Goal: Transaction & Acquisition: Book appointment/travel/reservation

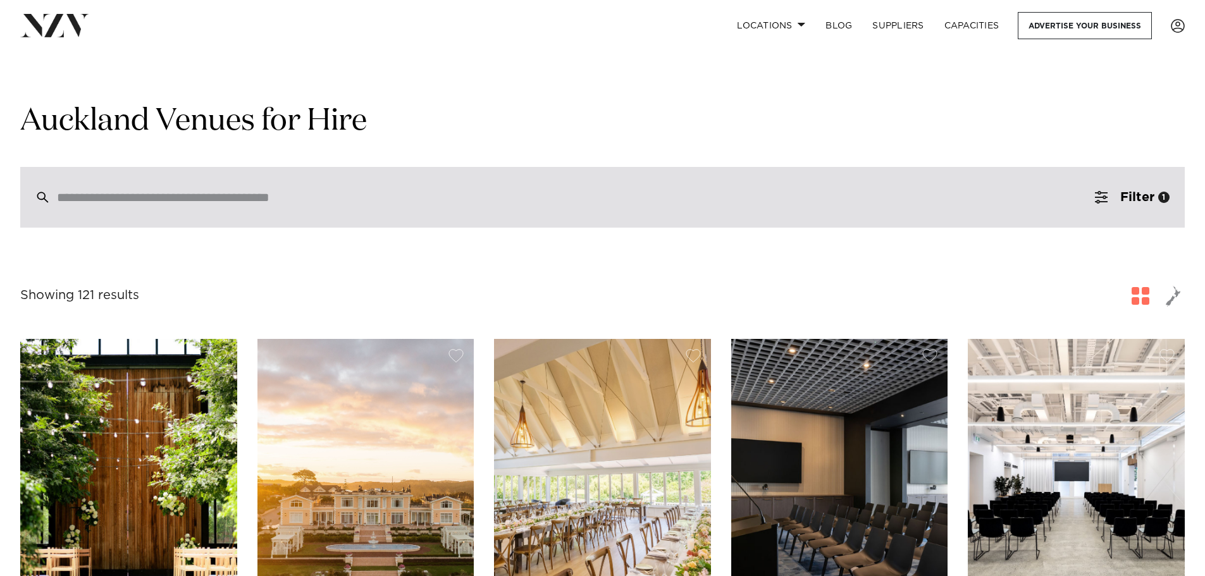
click at [192, 202] on input "search" at bounding box center [575, 197] width 1037 height 14
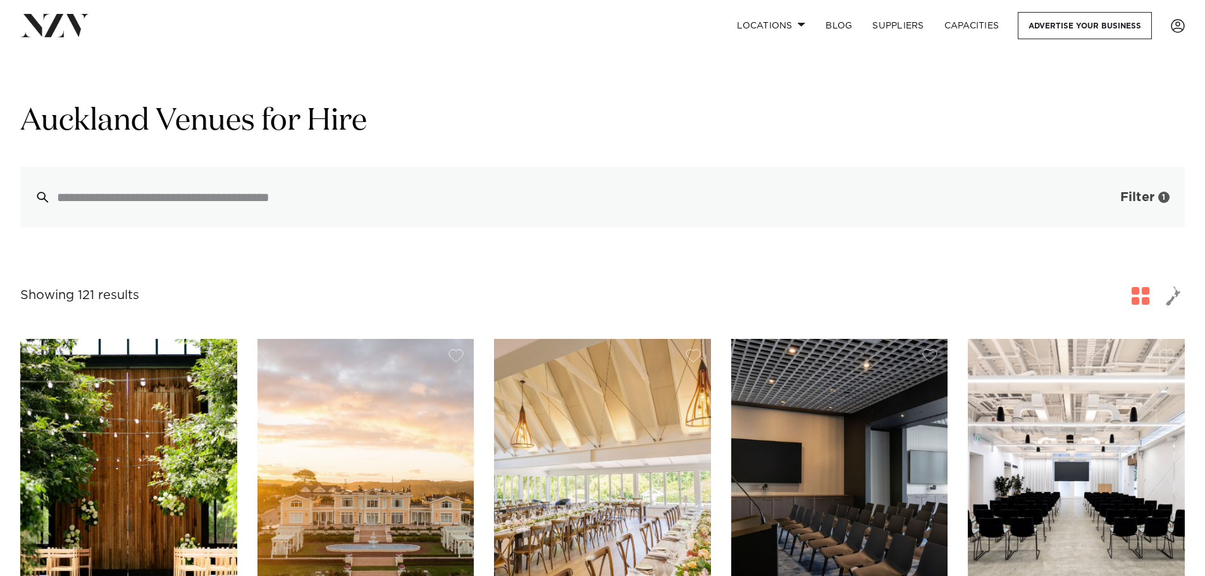
click at [1137, 194] on span "Filter" at bounding box center [1137, 197] width 34 height 13
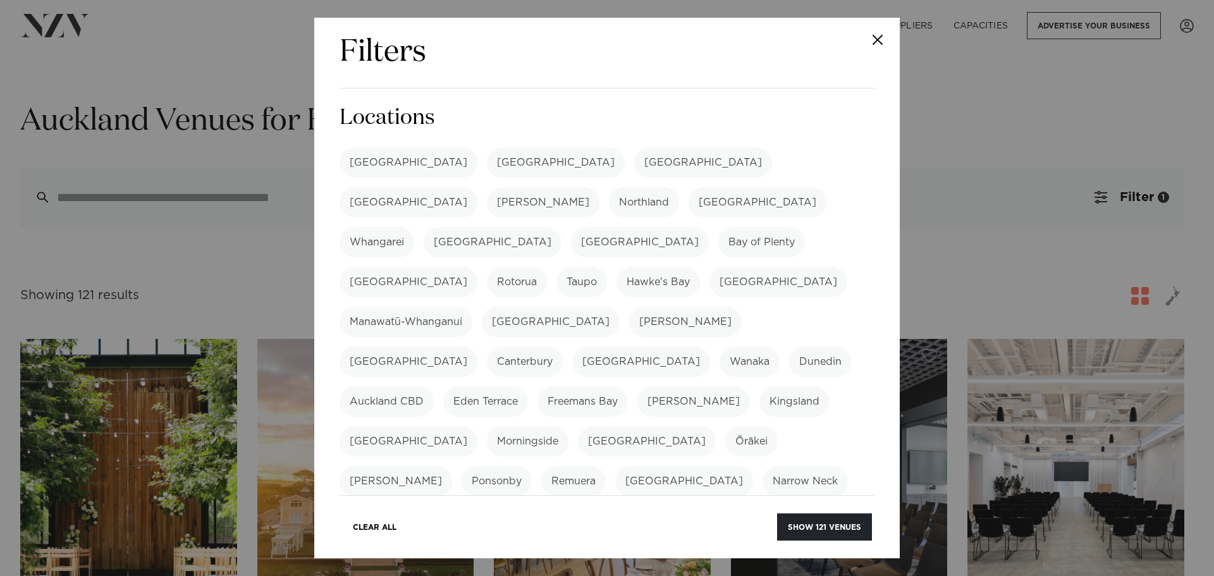
click at [378, 170] on label "[GEOGRAPHIC_DATA]" at bounding box center [409, 162] width 138 height 30
click at [806, 533] on button "Show 322 venues" at bounding box center [823, 527] width 97 height 27
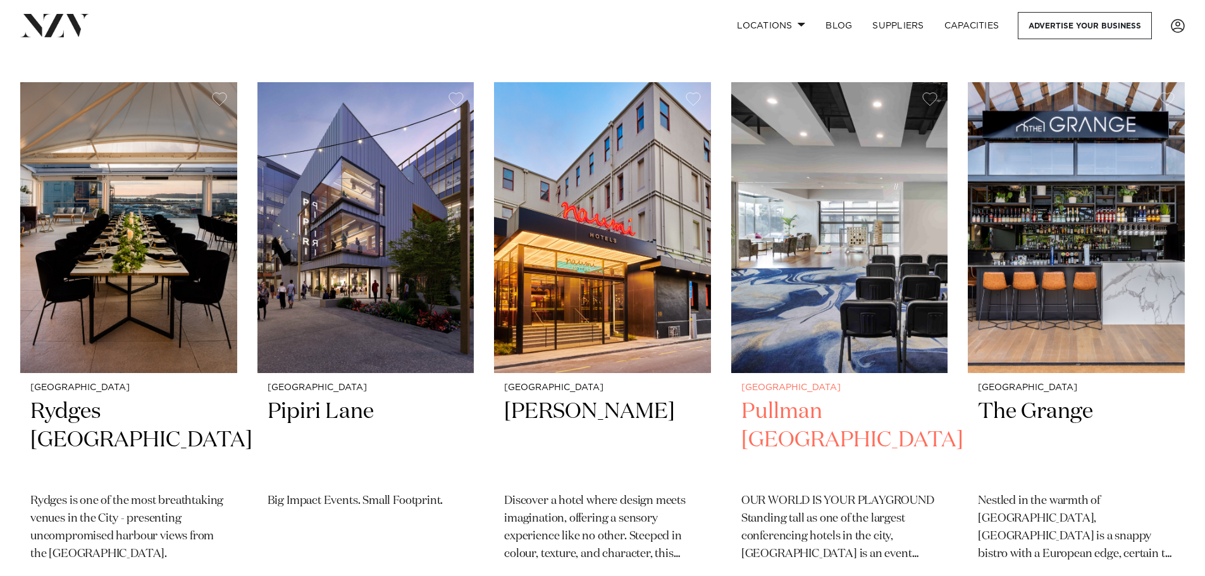
scroll to position [253, 0]
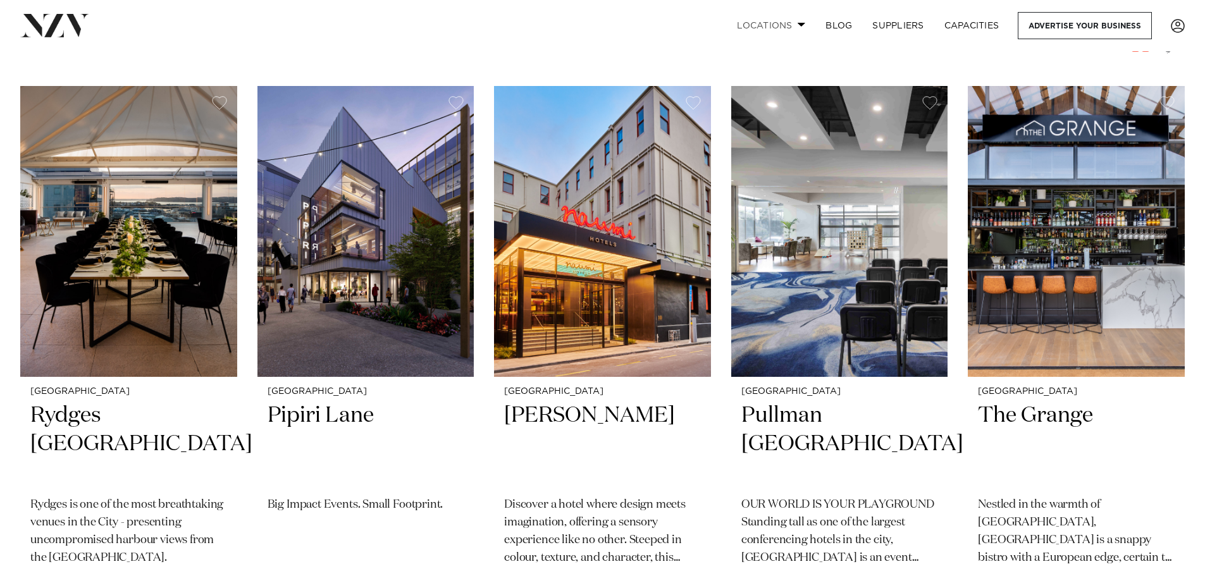
click at [779, 25] on link "Locations" at bounding box center [771, 25] width 89 height 27
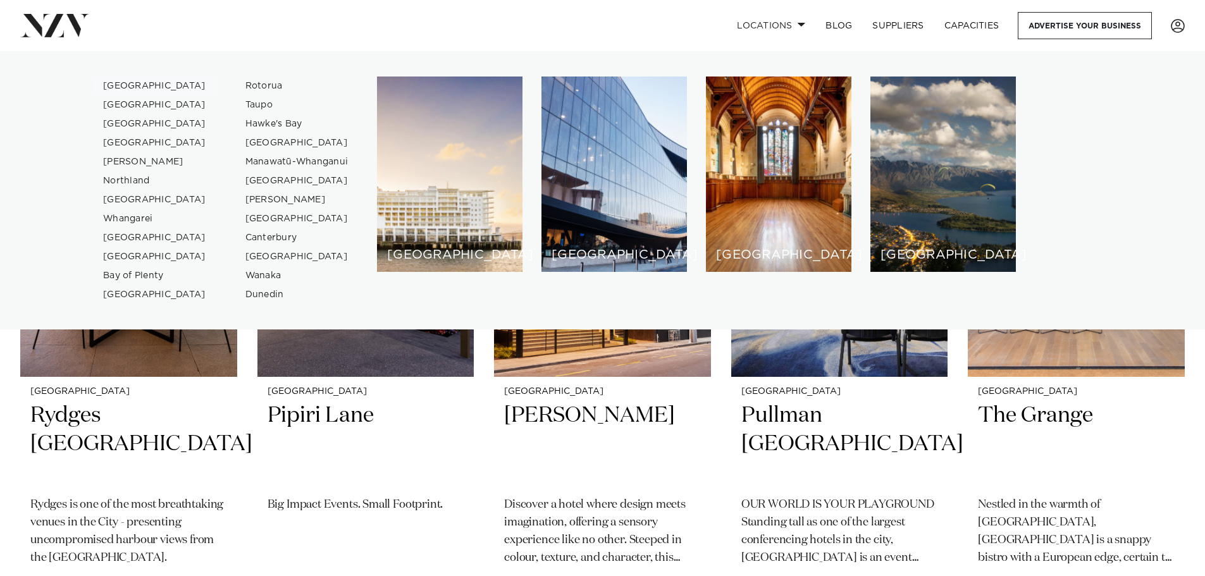
click at [132, 87] on link "[GEOGRAPHIC_DATA]" at bounding box center [154, 86] width 123 height 19
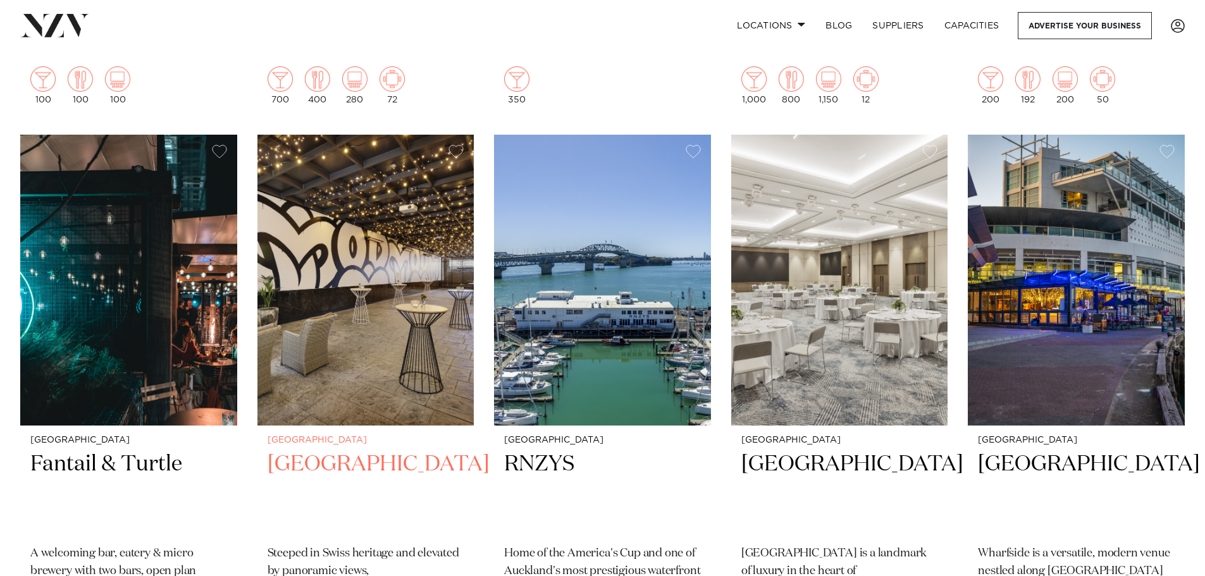
scroll to position [1566, 0]
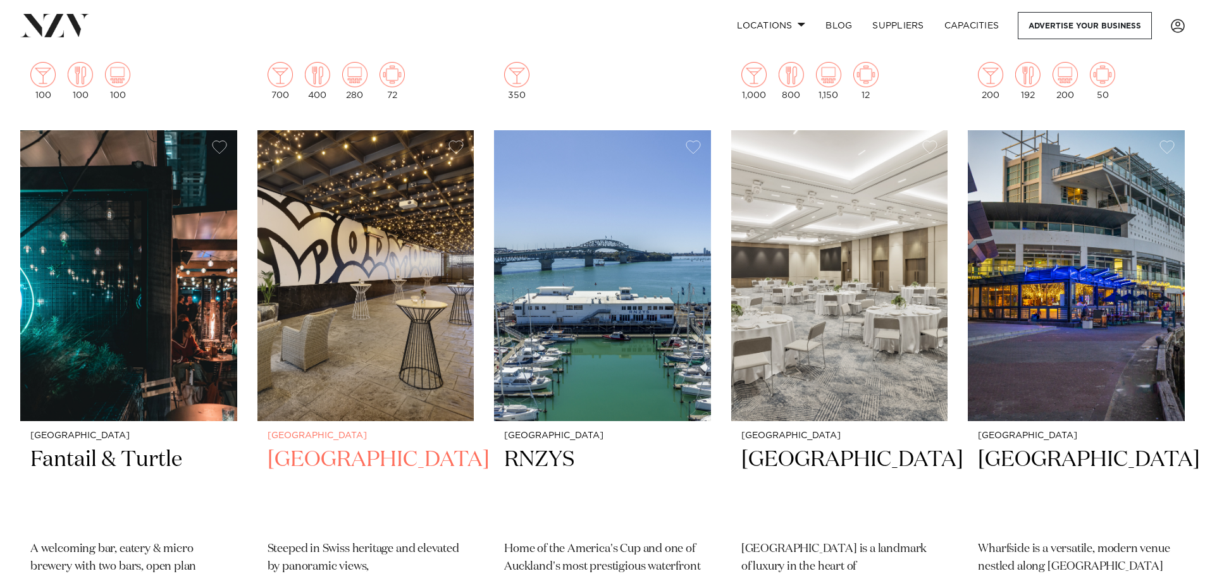
click at [335, 446] on h2 "[GEOGRAPHIC_DATA]" at bounding box center [366, 488] width 197 height 85
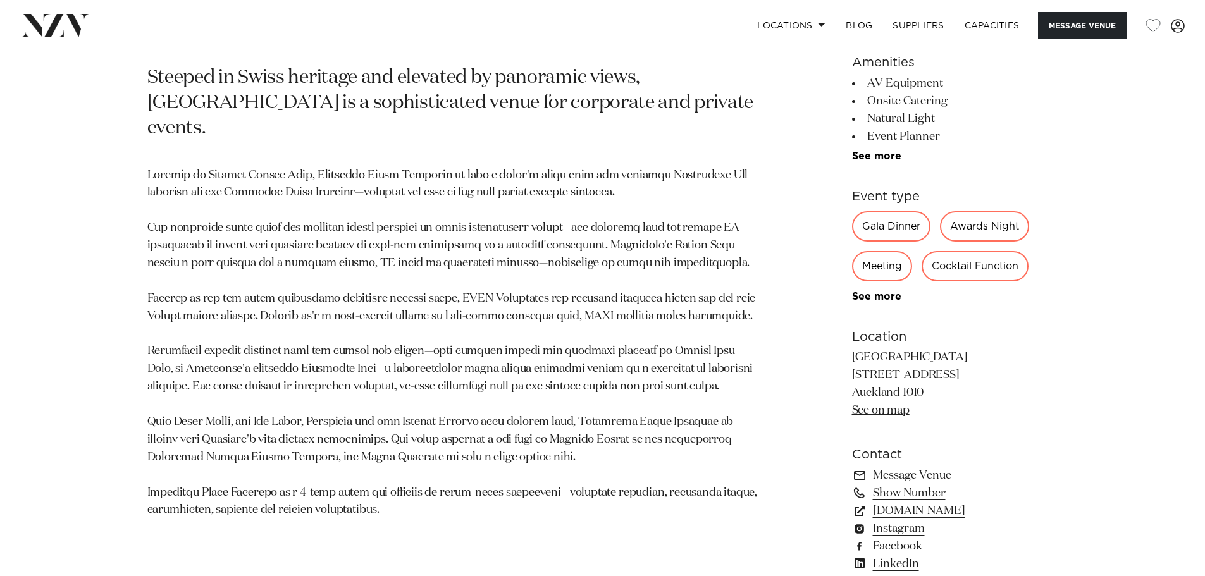
scroll to position [712, 0]
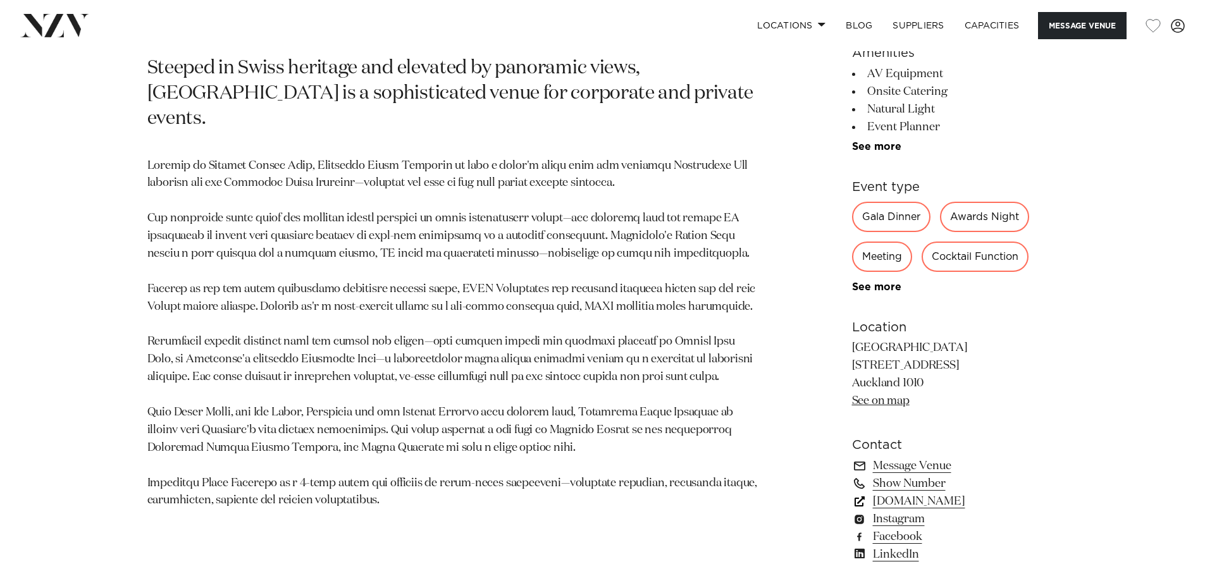
click at [948, 504] on link "meetings.accor.com" at bounding box center [955, 502] width 206 height 18
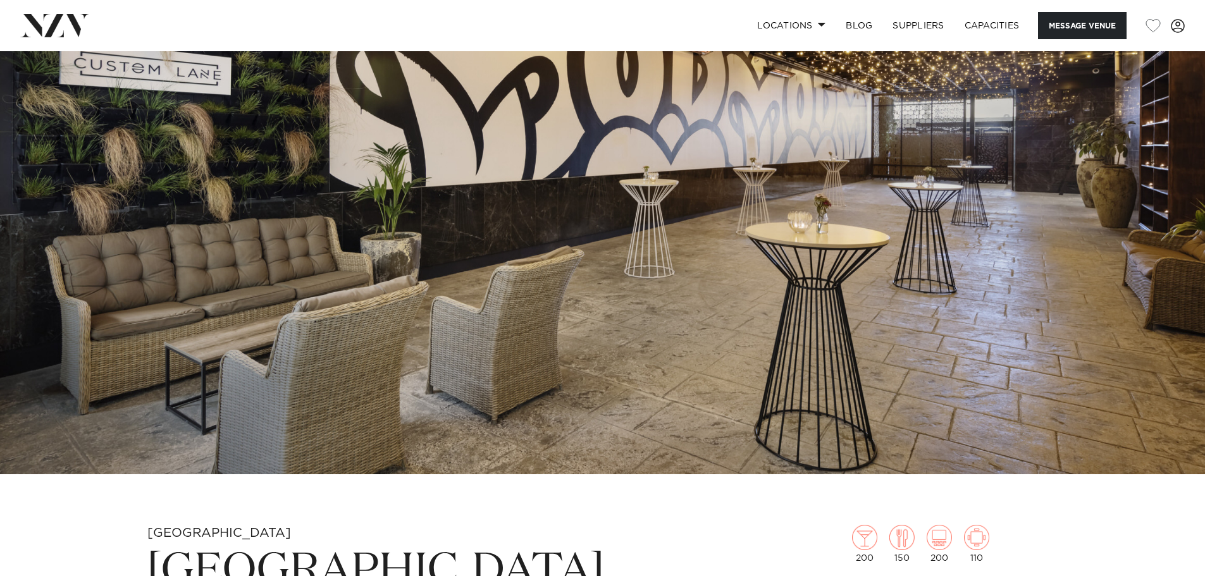
scroll to position [142, 0]
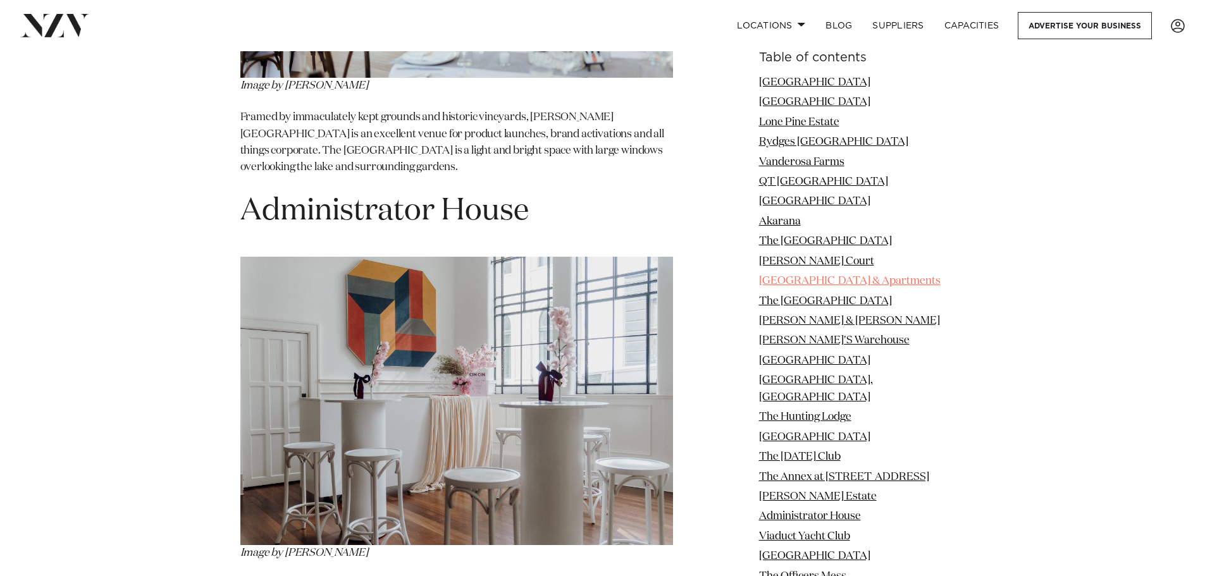
scroll to position [11623, 0]
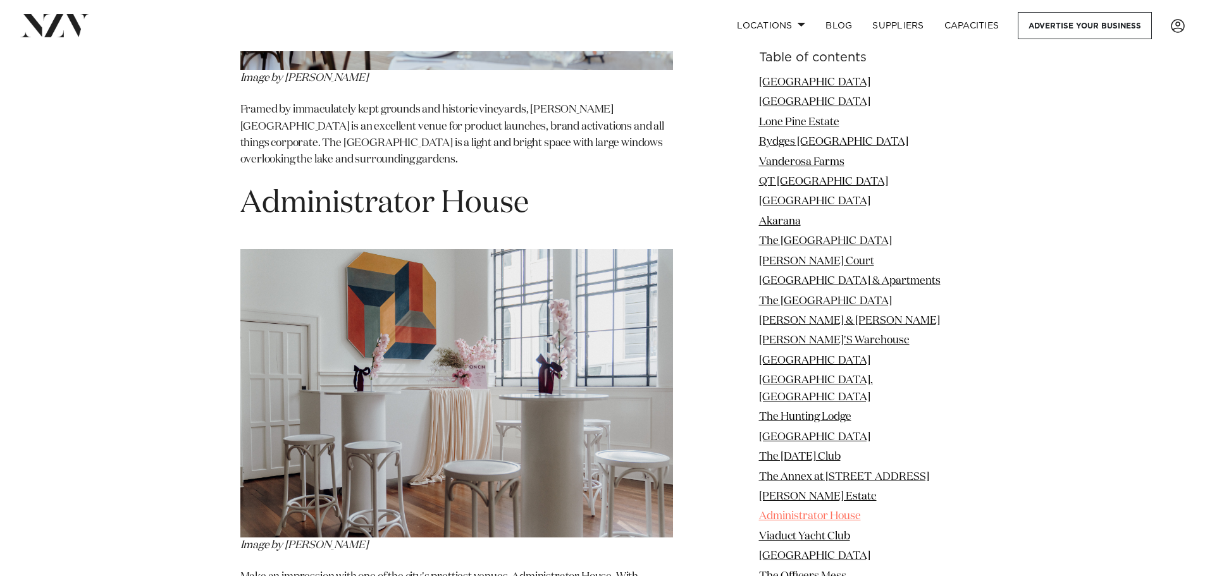
click at [792, 512] on link "Administrator House" at bounding box center [810, 517] width 102 height 11
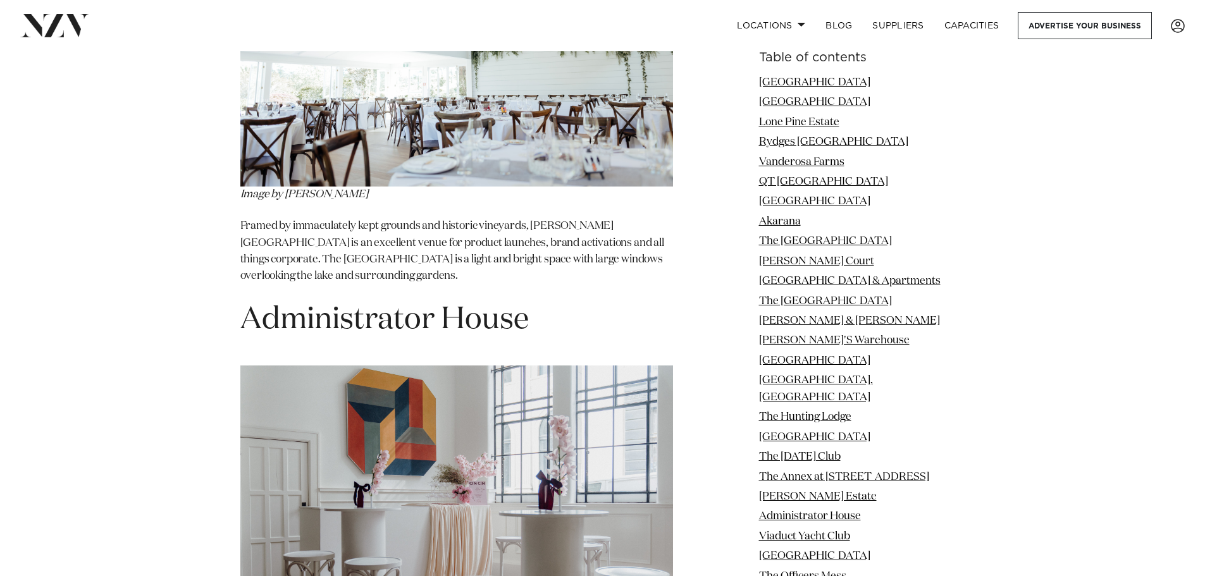
scroll to position [11484, 0]
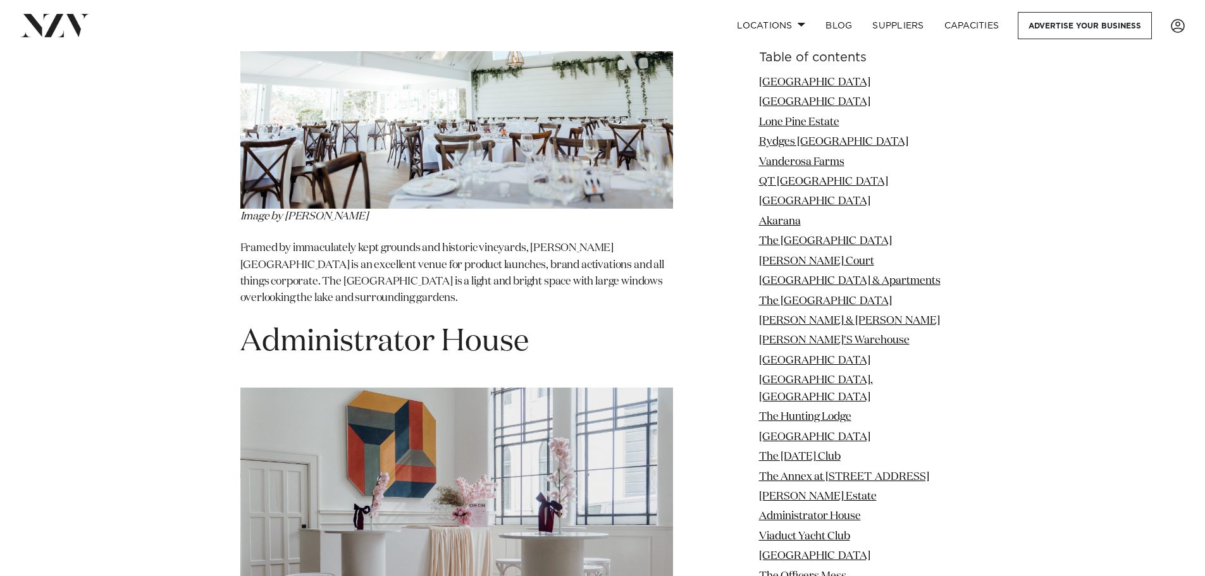
click at [381, 388] on img at bounding box center [456, 532] width 433 height 288
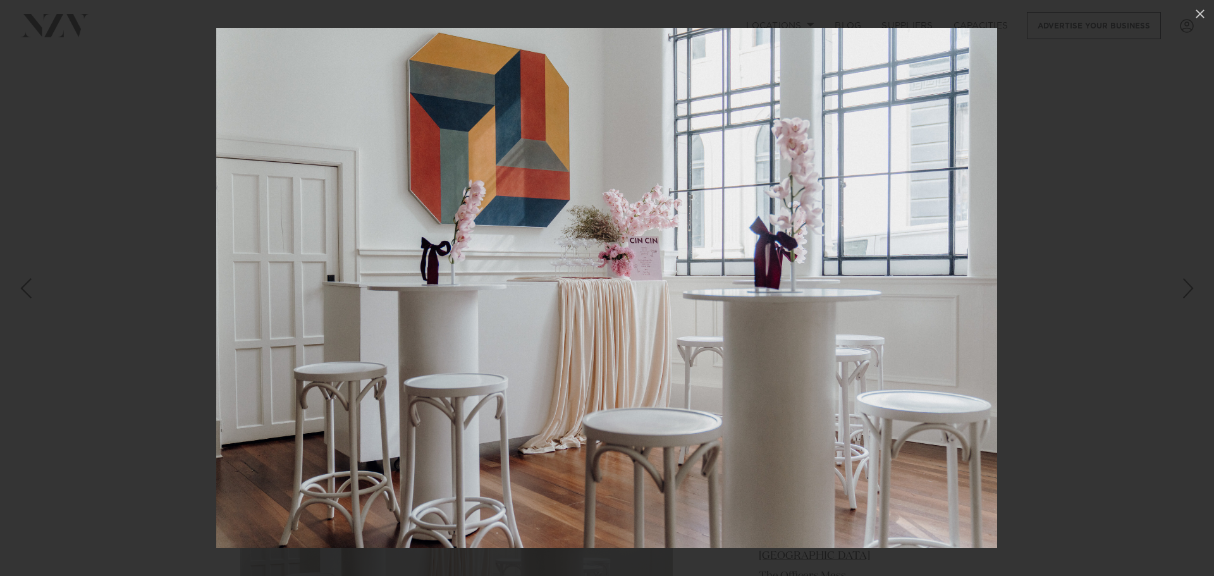
click at [515, 307] on img at bounding box center [606, 288] width 781 height 521
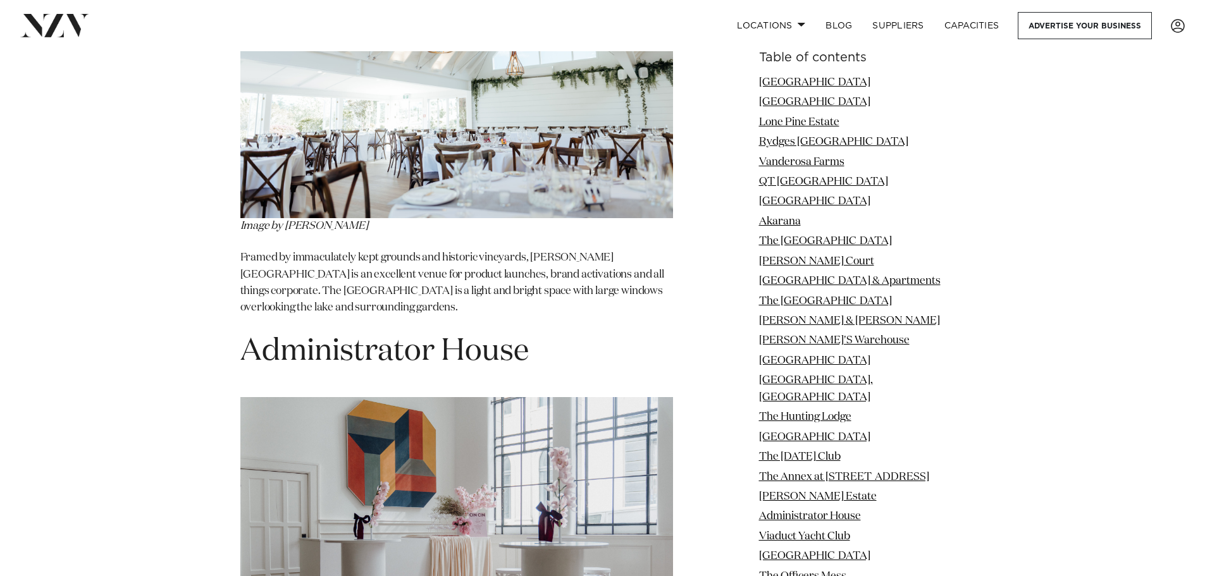
scroll to position [11468, 0]
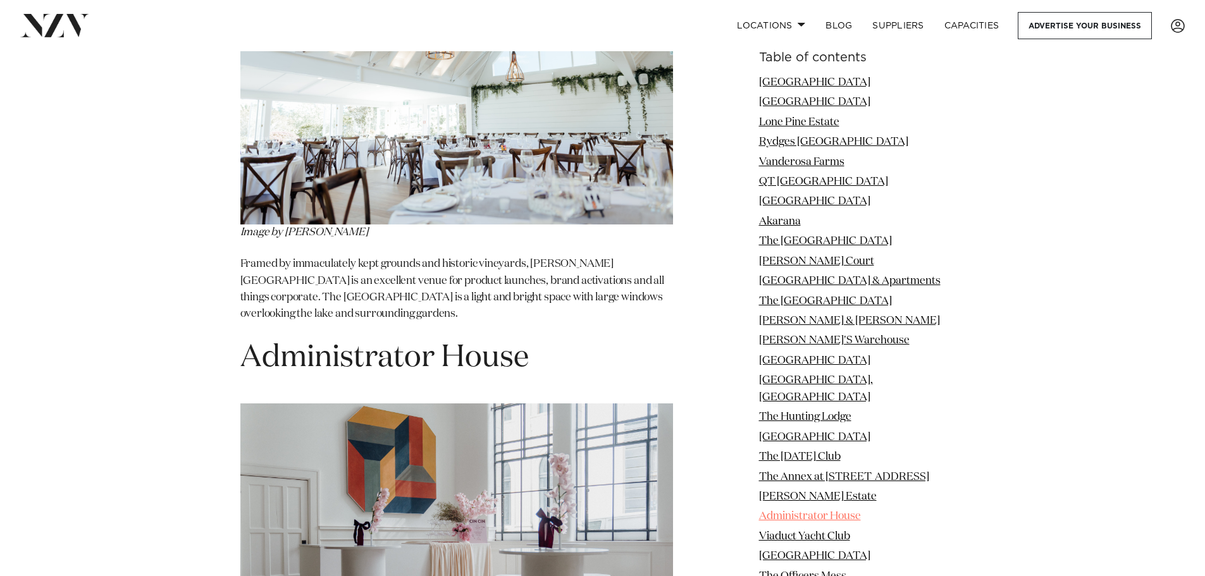
click at [808, 512] on link "Administrator House" at bounding box center [810, 517] width 102 height 11
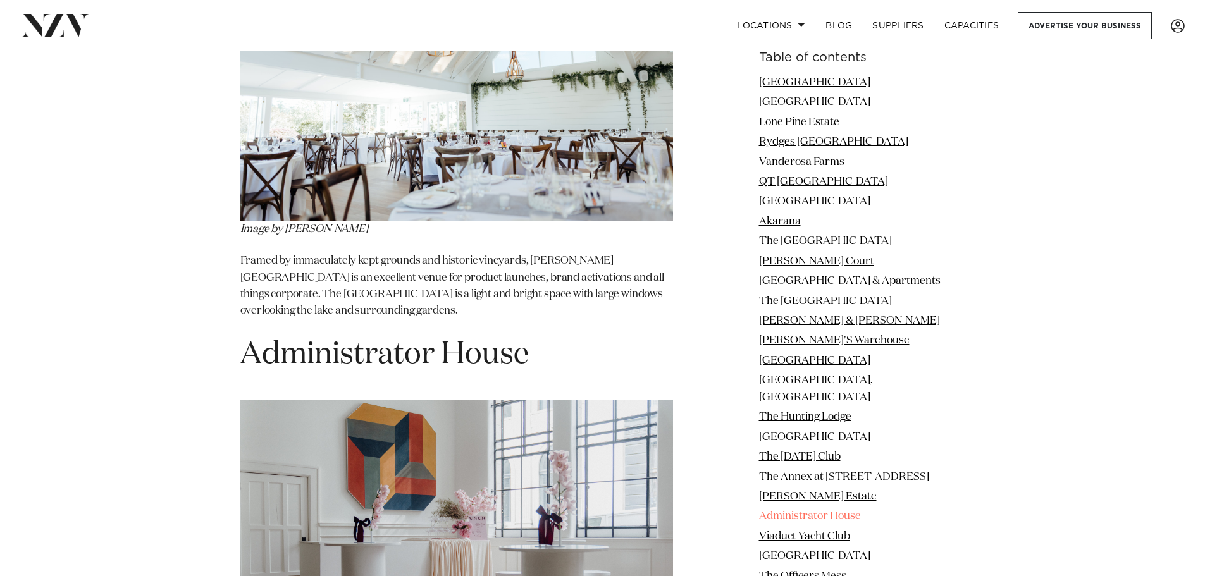
scroll to position [11484, 0]
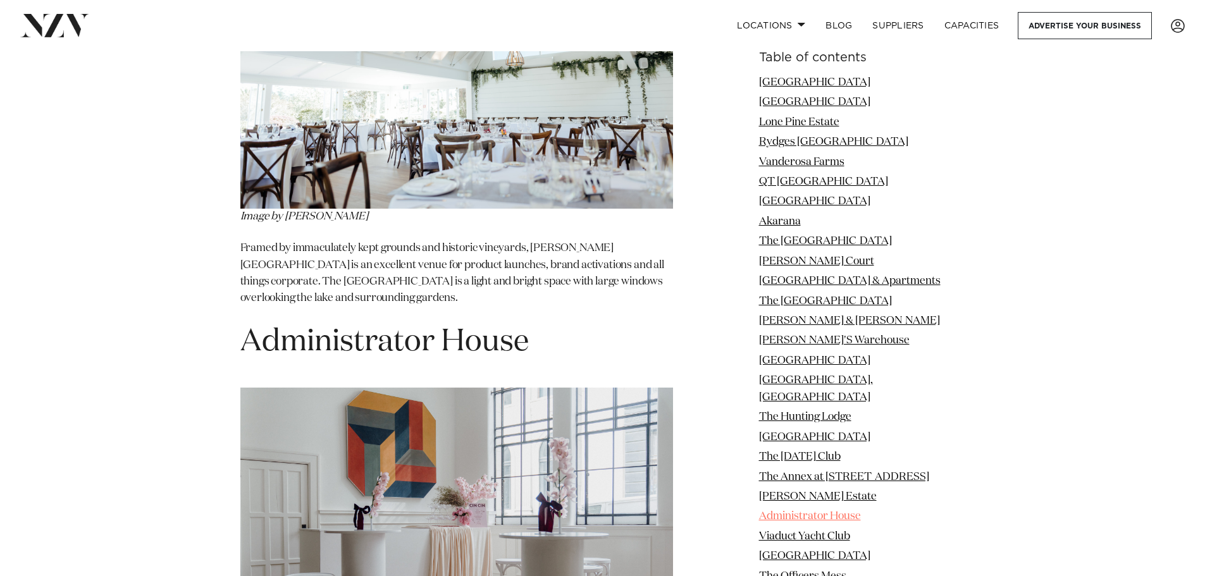
click at [808, 512] on link "Administrator House" at bounding box center [810, 517] width 102 height 11
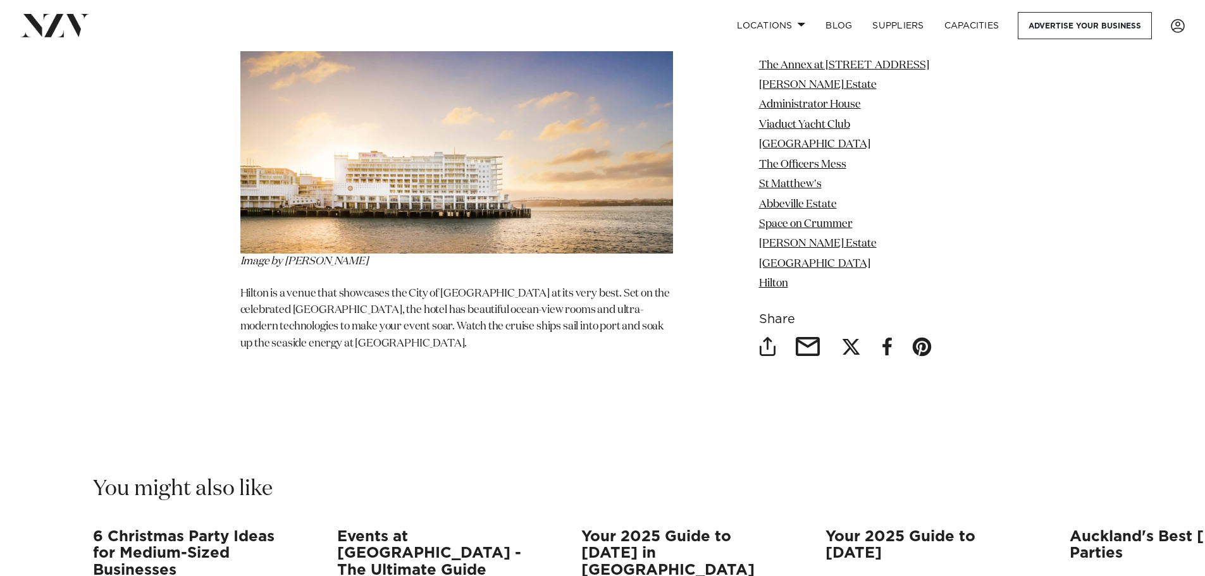
scroll to position [16165, 0]
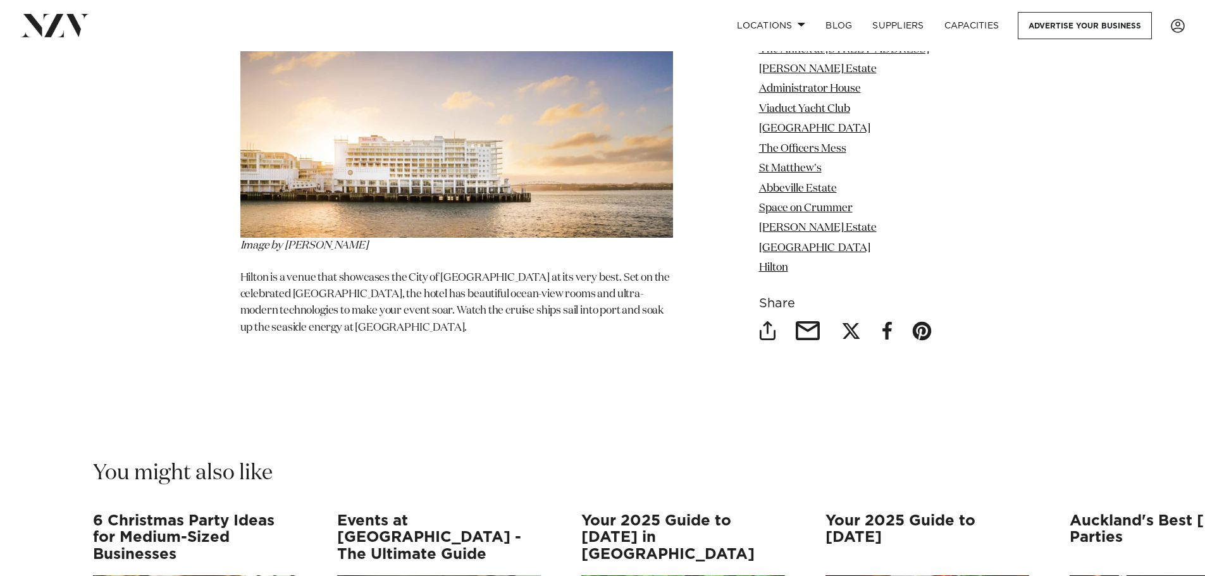
click at [161, 513] on h3 "6 Christmas Party Ideas for Medium-Sized Businesses" at bounding box center [195, 538] width 204 height 50
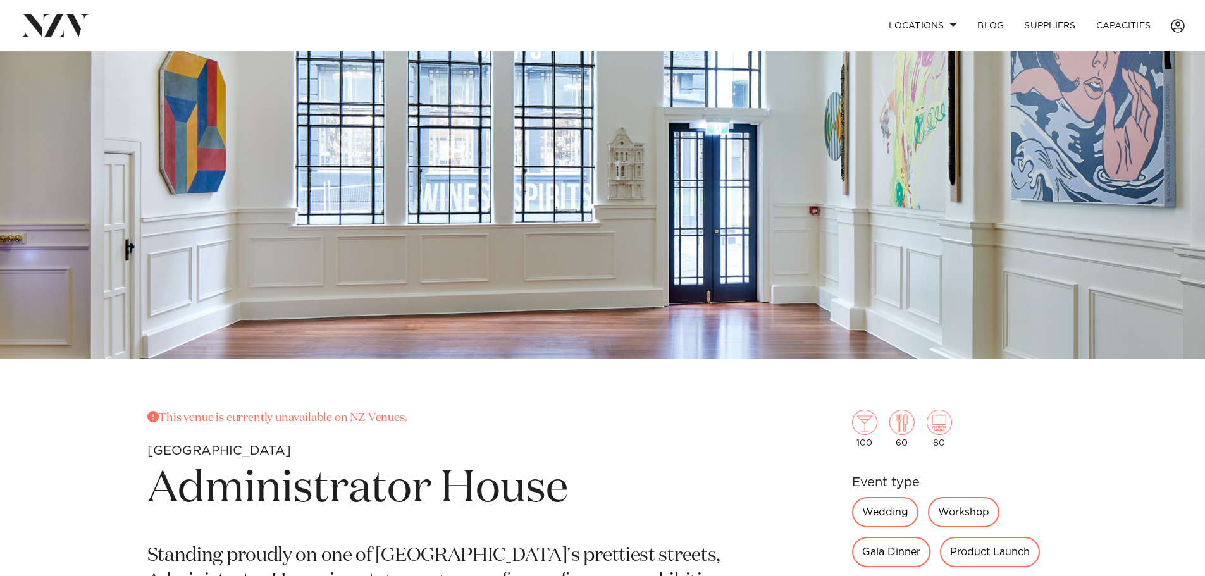
scroll to position [332, 0]
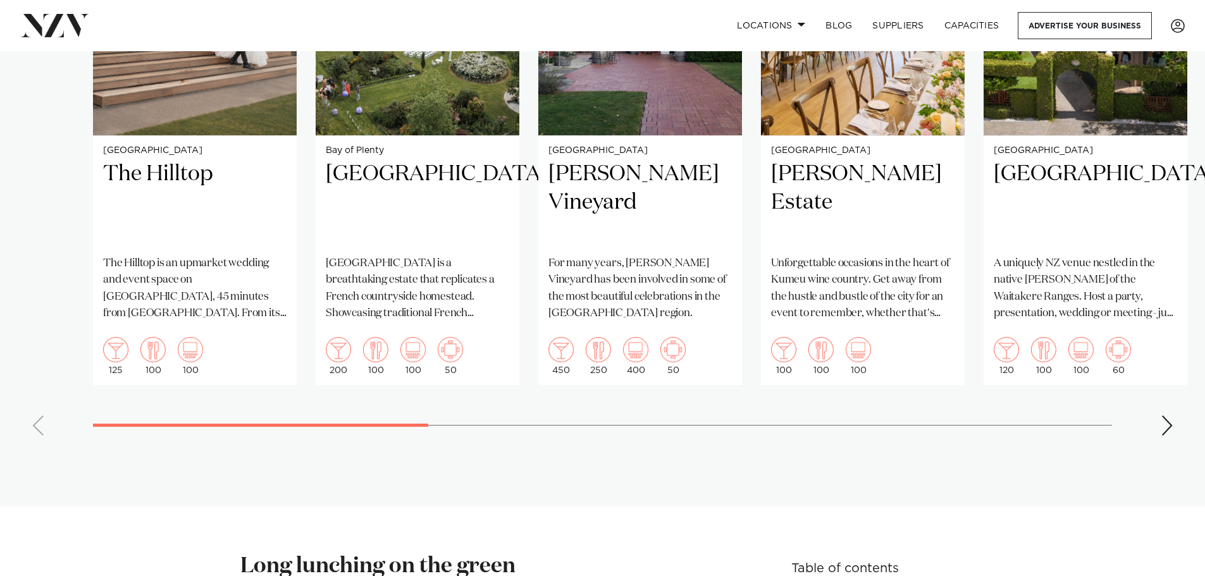
scroll to position [1012, 0]
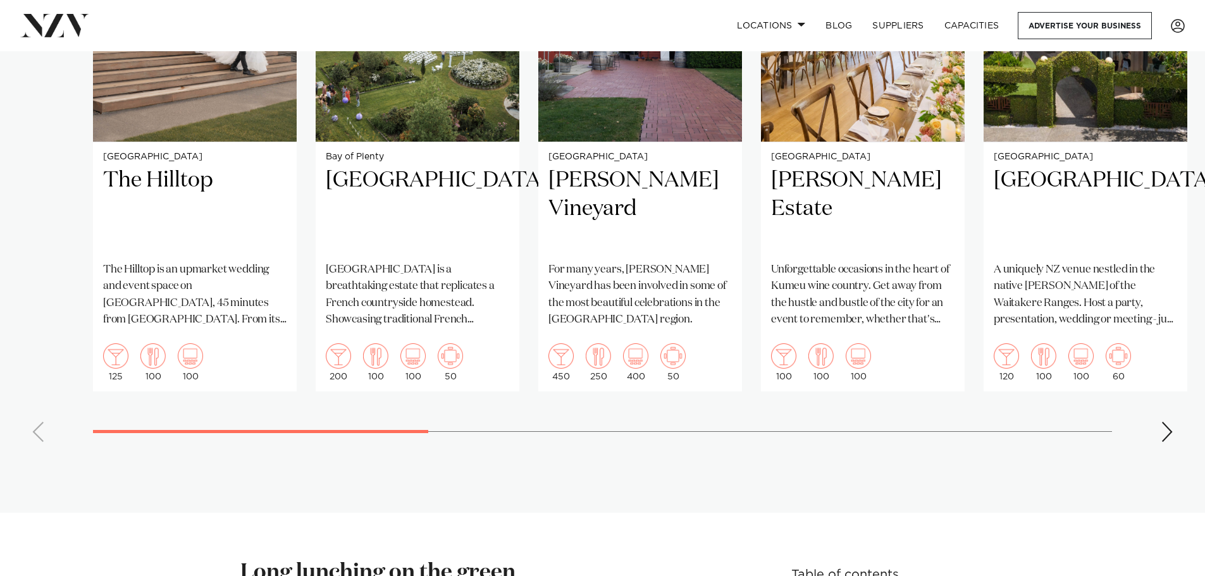
click at [1165, 422] on div "Next slide" at bounding box center [1167, 432] width 13 height 20
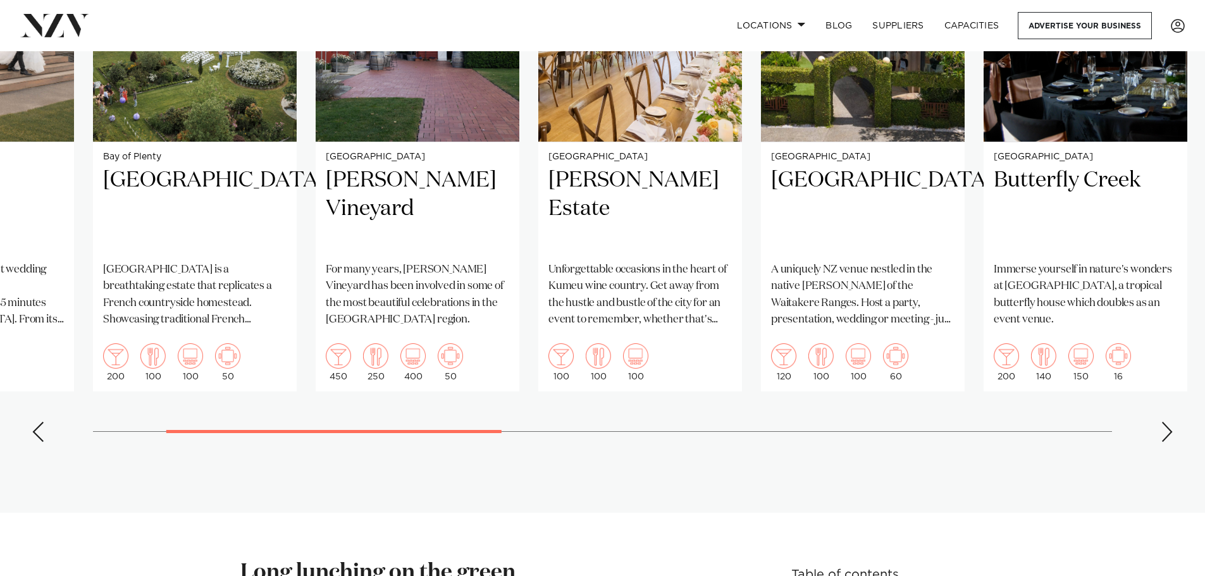
click at [1165, 422] on div "Next slide" at bounding box center [1167, 432] width 13 height 20
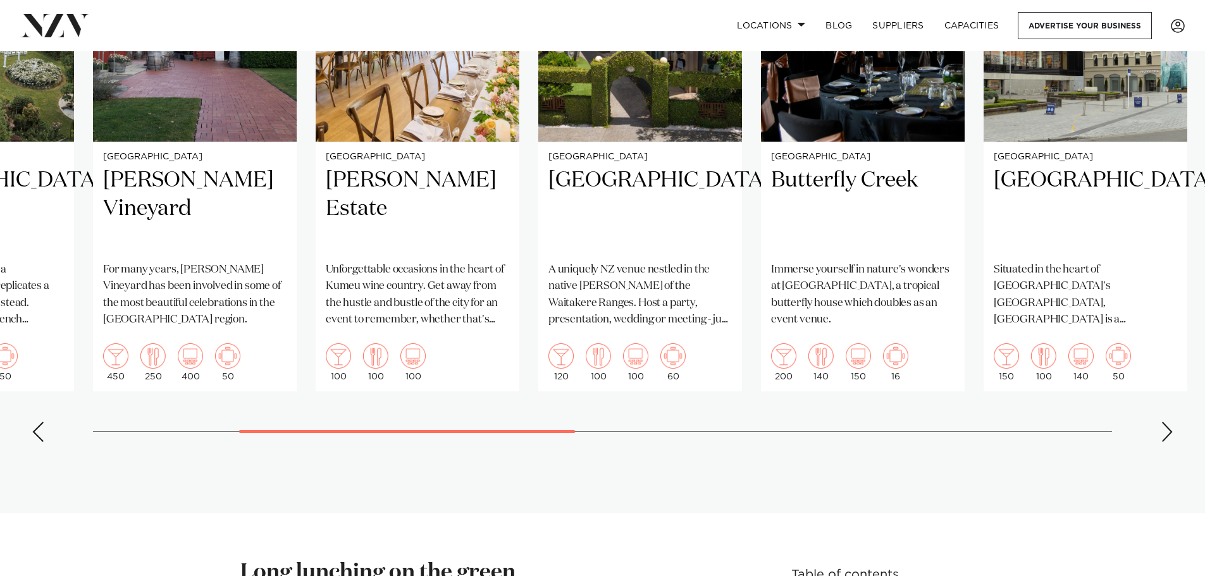
click at [1165, 422] on div "Next slide" at bounding box center [1167, 432] width 13 height 20
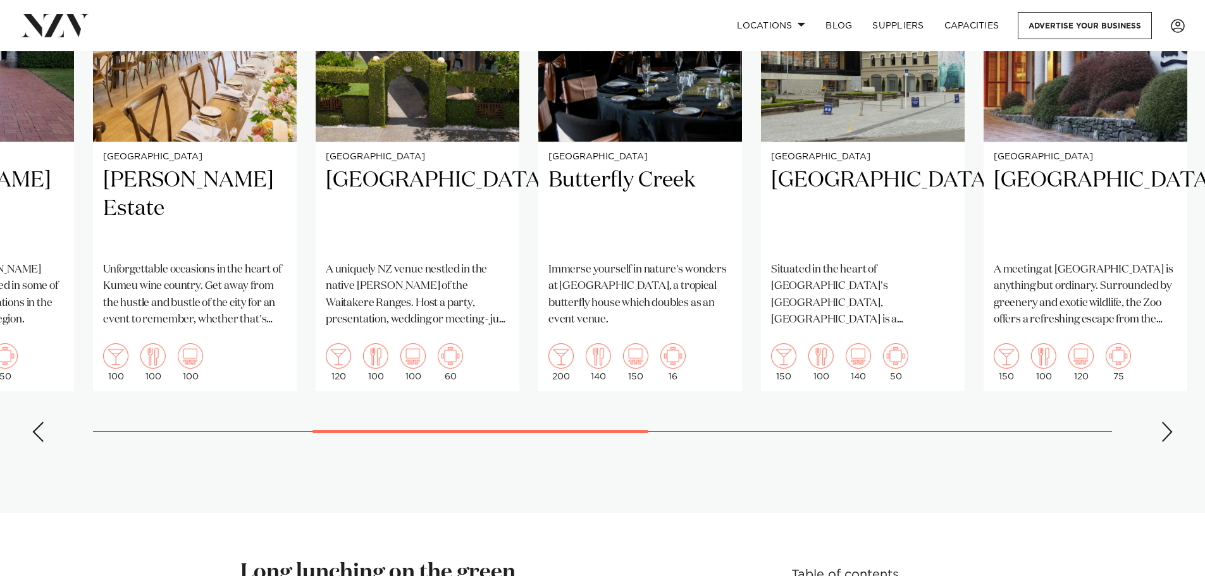
click at [1165, 422] on div "Next slide" at bounding box center [1167, 432] width 13 height 20
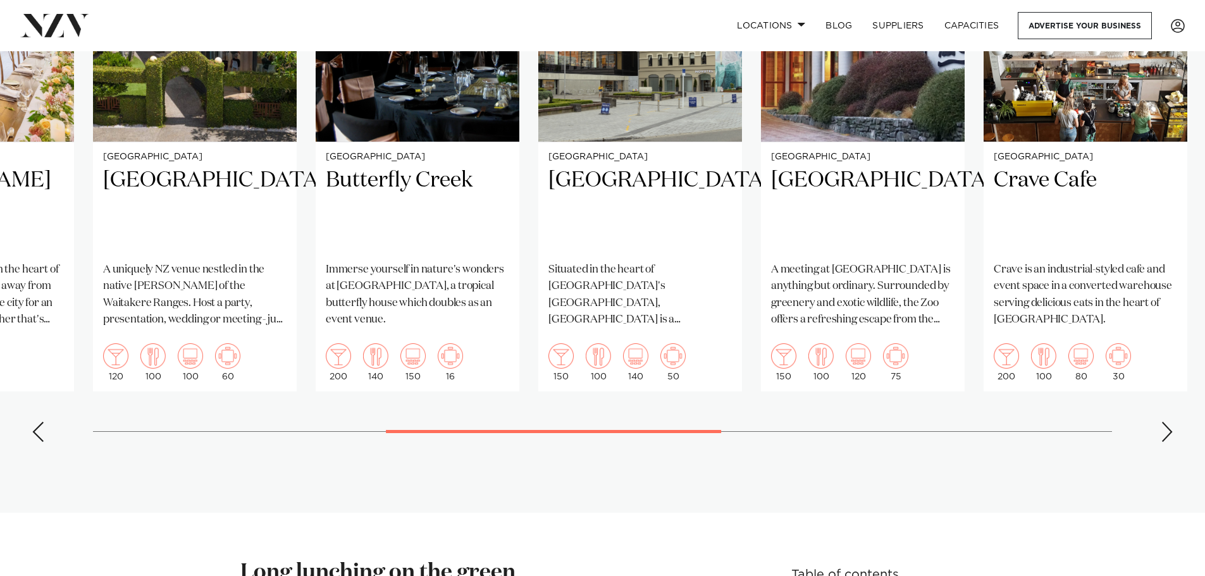
click at [1165, 422] on div "Next slide" at bounding box center [1167, 432] width 13 height 20
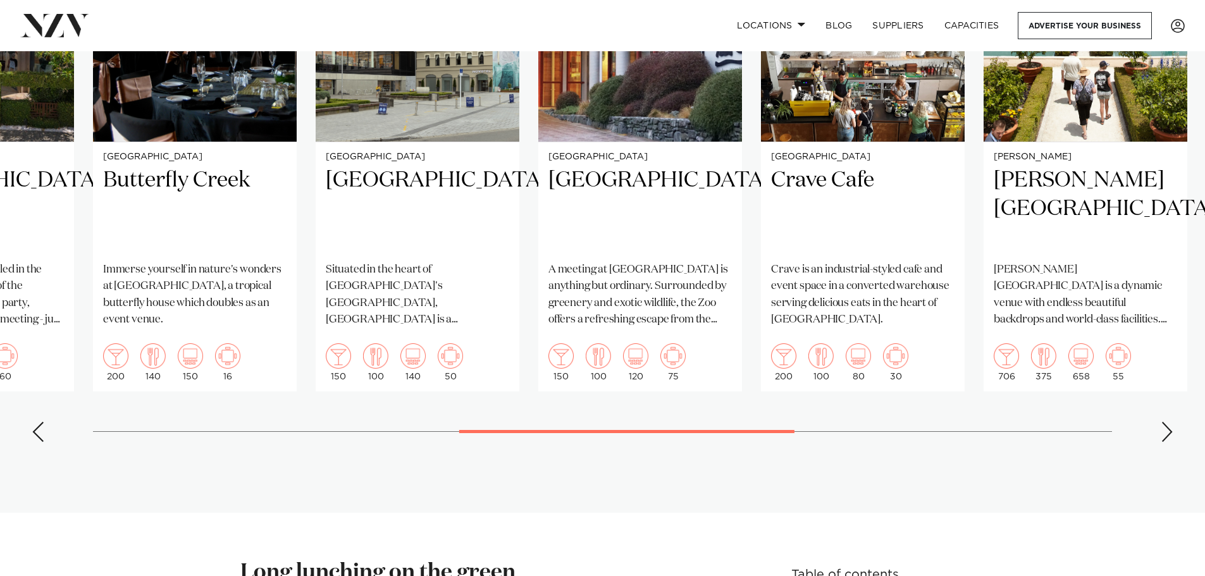
click at [1165, 422] on div "Next slide" at bounding box center [1167, 432] width 13 height 20
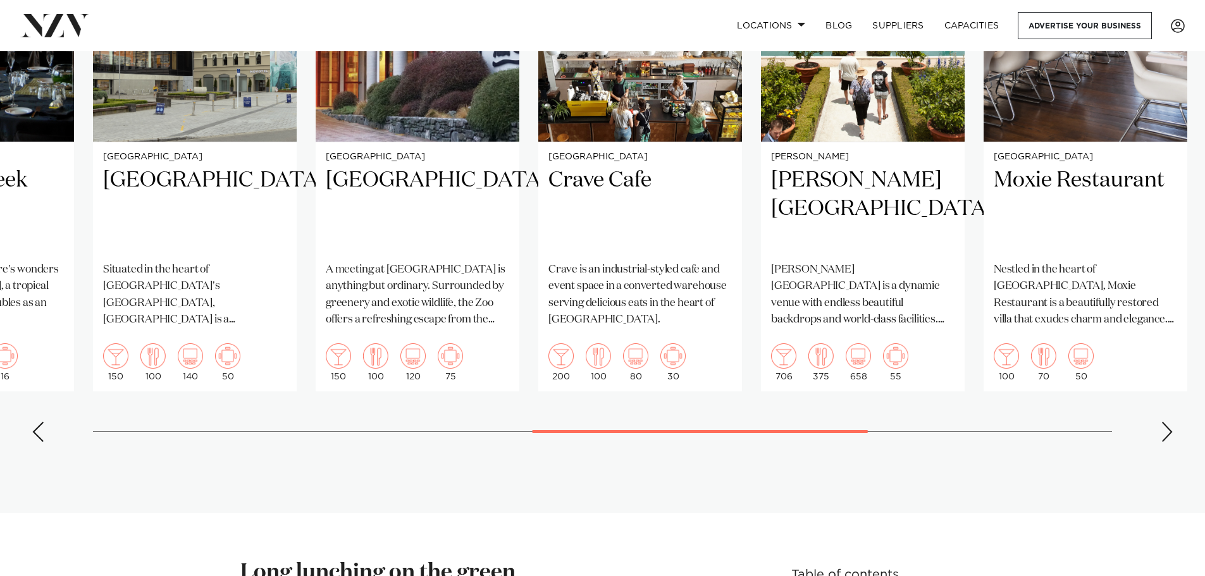
click at [1165, 422] on div "Next slide" at bounding box center [1167, 432] width 13 height 20
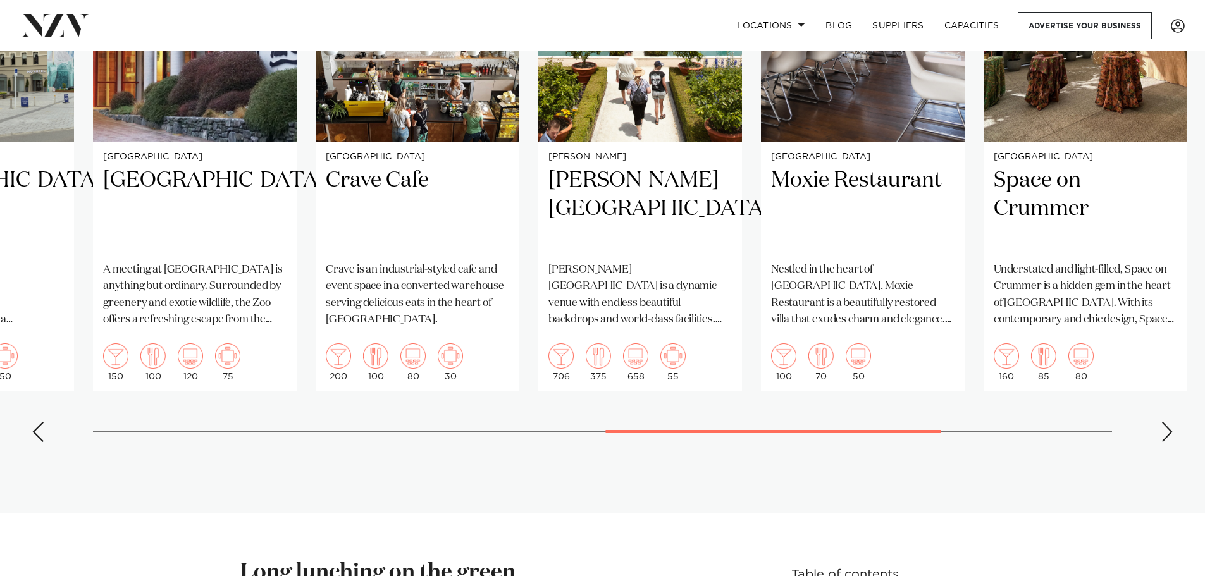
click at [1165, 422] on div "Next slide" at bounding box center [1167, 432] width 13 height 20
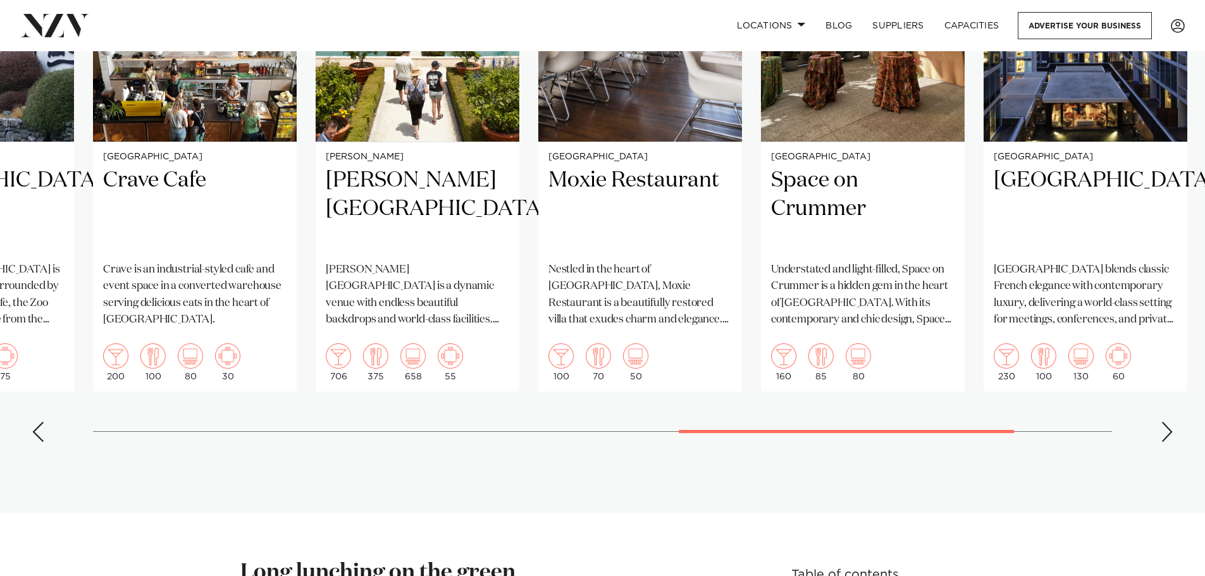
click at [1165, 422] on div "Next slide" at bounding box center [1167, 432] width 13 height 20
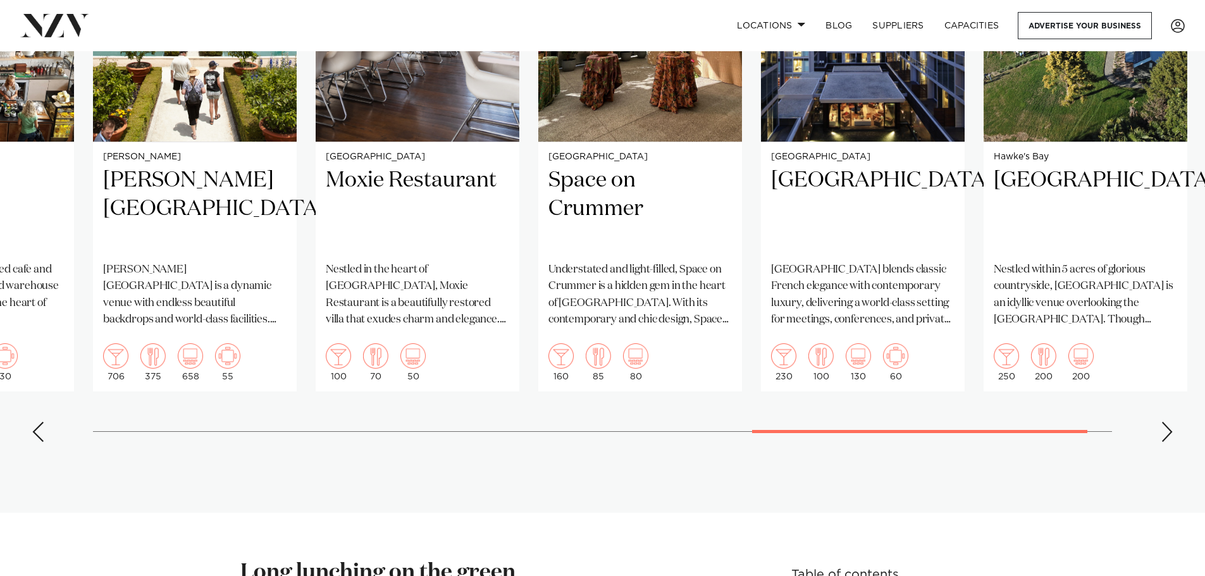
click at [1165, 422] on div "Next slide" at bounding box center [1167, 432] width 13 height 20
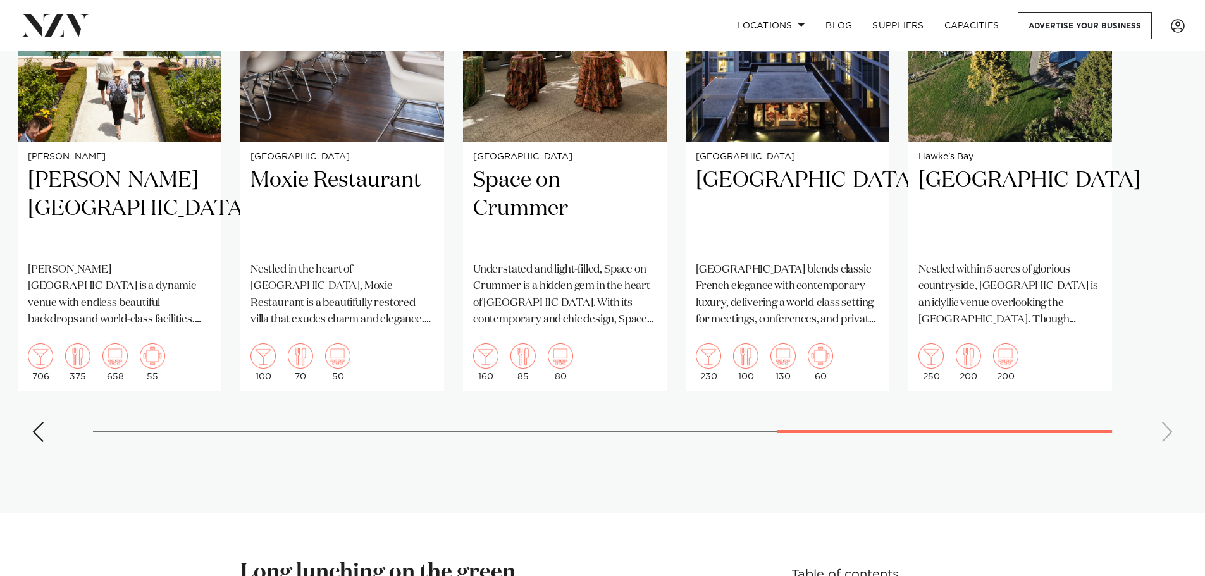
click at [1165, 421] on swiper-container "[GEOGRAPHIC_DATA] [GEOGRAPHIC_DATA] The [GEOGRAPHIC_DATA] is an upmarket weddin…" at bounding box center [602, 160] width 1205 height 584
click at [35, 422] on div "Previous slide" at bounding box center [38, 432] width 13 height 20
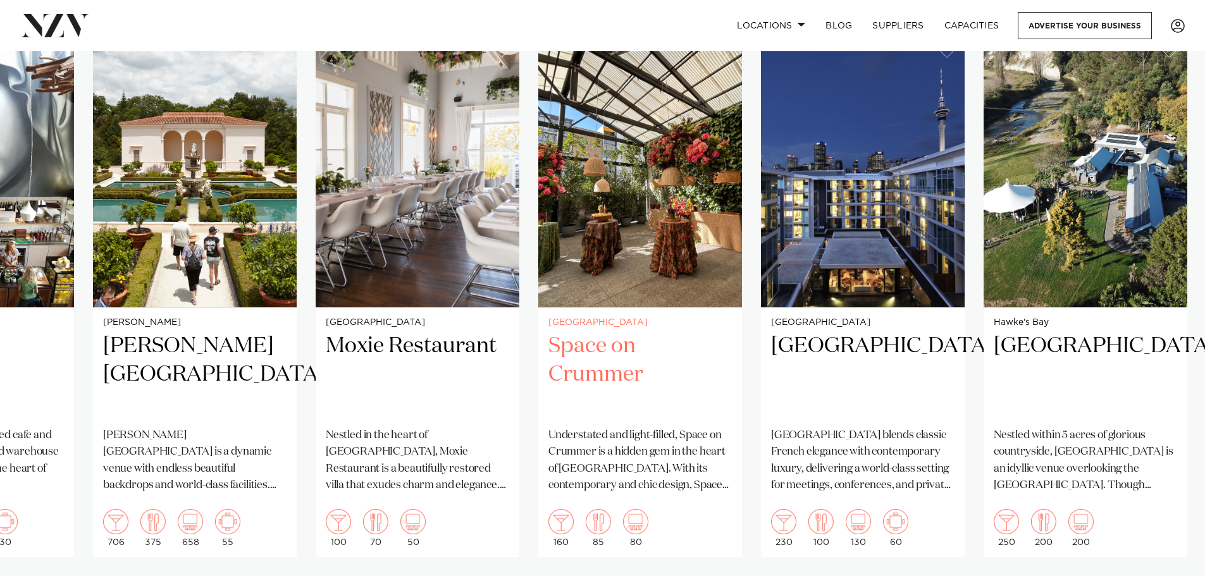
scroll to position [854, 0]
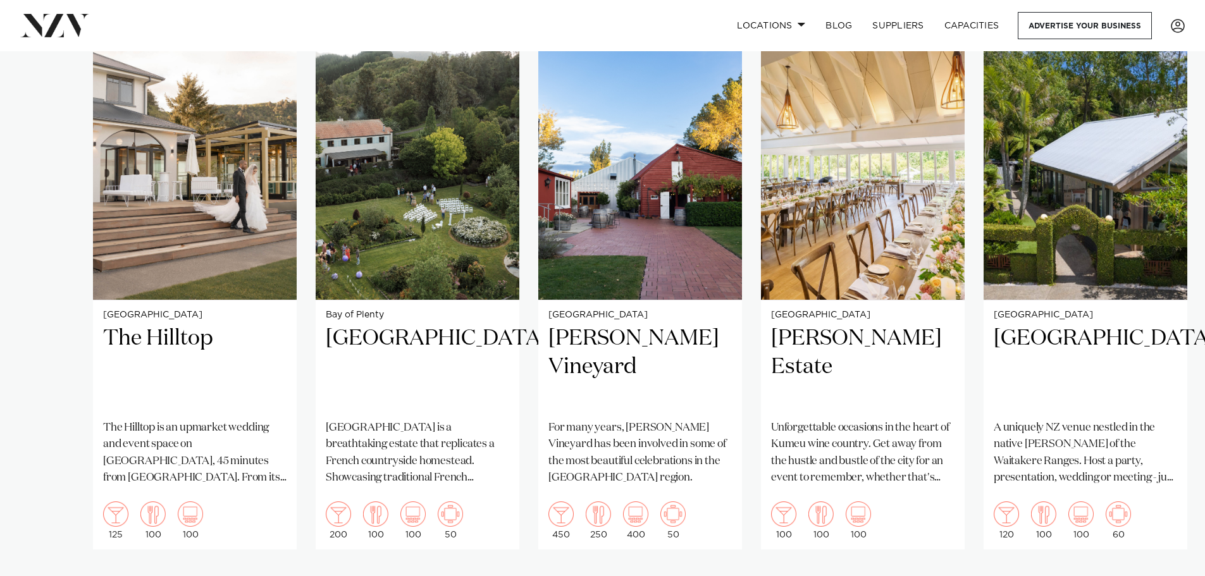
click at [135, 557] on swiper-container "[GEOGRAPHIC_DATA] [GEOGRAPHIC_DATA] The [GEOGRAPHIC_DATA] is an upmarket weddin…" at bounding box center [602, 319] width 1205 height 584
